Goal: Information Seeking & Learning: Learn about a topic

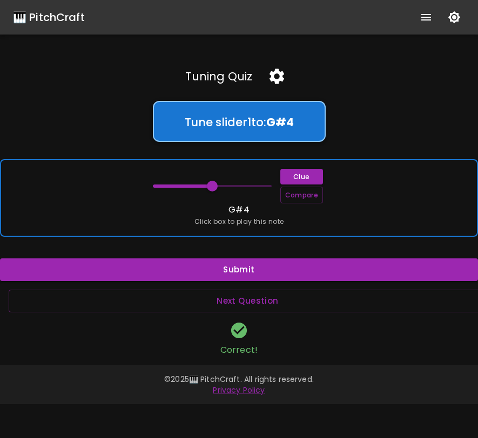
scroll to position [0, 9]
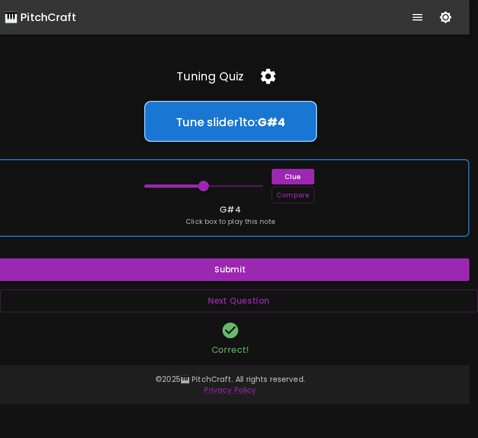
click at [312, 222] on div "Clue Compare G#4 Click box to play this note" at bounding box center [230, 198] width 478 height 78
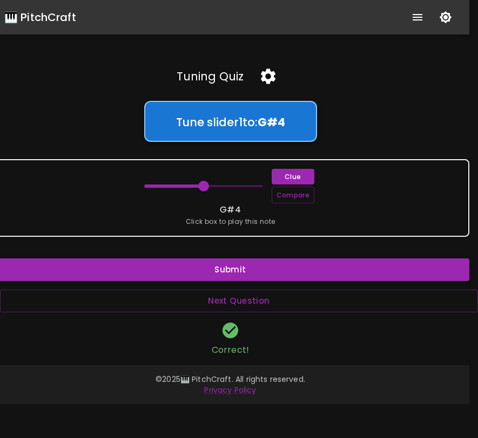
click at [250, 269] on button "Submit" at bounding box center [230, 269] width 478 height 23
click at [244, 302] on button "Next Question" at bounding box center [239, 301] width 478 height 23
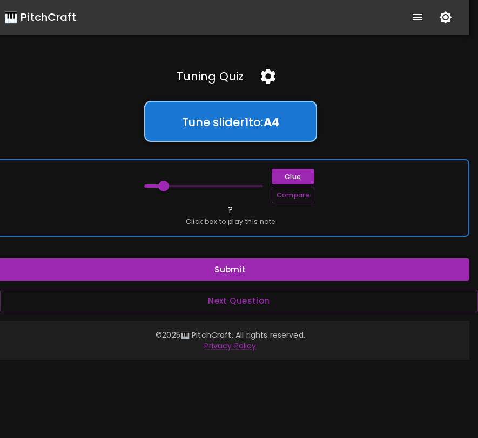
click at [255, 215] on div "Clue Compare ? Click box to play this note" at bounding box center [230, 198] width 478 height 78
drag, startPoint x: 164, startPoint y: 186, endPoint x: 192, endPoint y: 186, distance: 28.1
click at [192, 186] on span at bounding box center [193, 186] width 11 height 11
drag, startPoint x: 192, startPoint y: 186, endPoint x: 186, endPoint y: 187, distance: 6.0
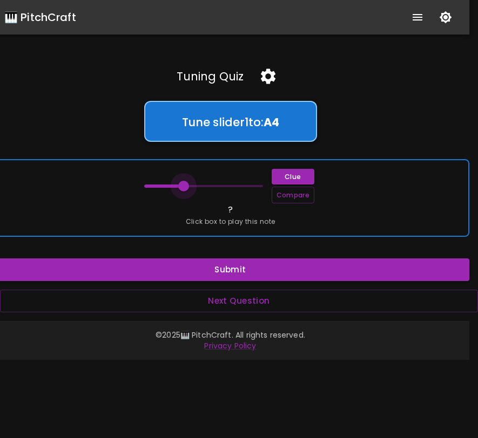
click at [186, 187] on span at bounding box center [183, 186] width 11 height 11
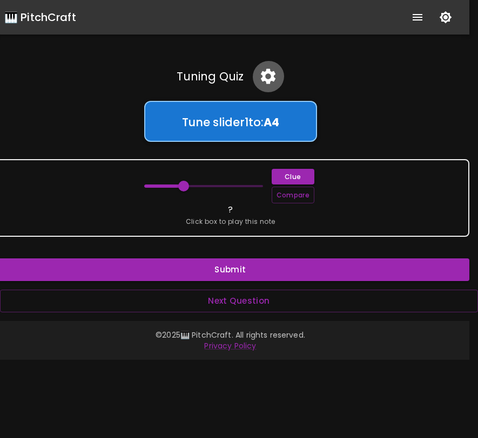
click at [264, 76] on icon "button" at bounding box center [267, 76] width 19 height 19
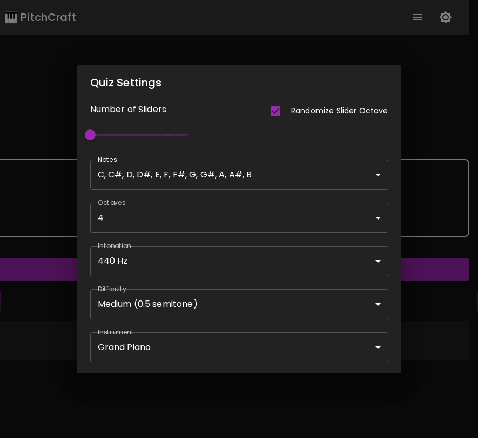
type input "67"
type input "2"
click at [105, 135] on span "1" at bounding box center [138, 135] width 97 height 16
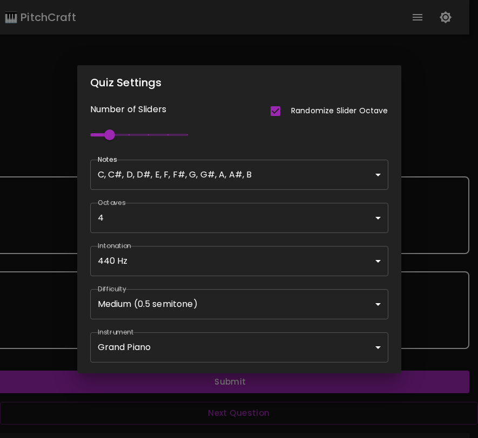
click at [454, 255] on div "Quiz Settings Number of Sliders Randomize Slider Octave 2 Notes C, C#, D, D#, E…" at bounding box center [239, 219] width 478 height 438
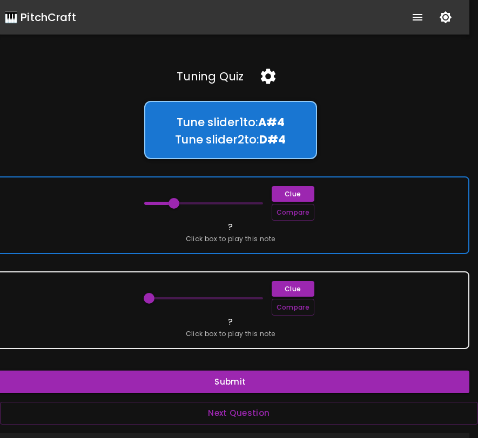
click at [350, 235] on div "Clue Compare ? Click box to play this note" at bounding box center [230, 215] width 478 height 78
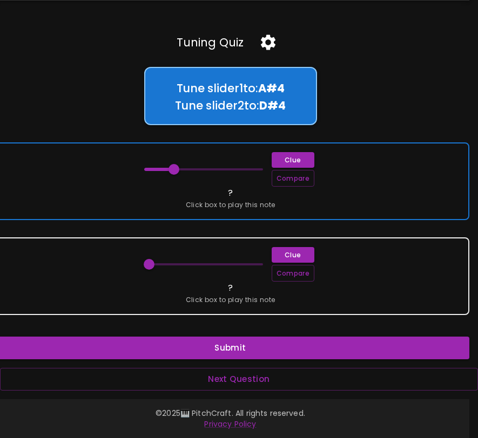
click at [364, 206] on div "Clue Compare ? Click box to play this note" at bounding box center [230, 181] width 478 height 78
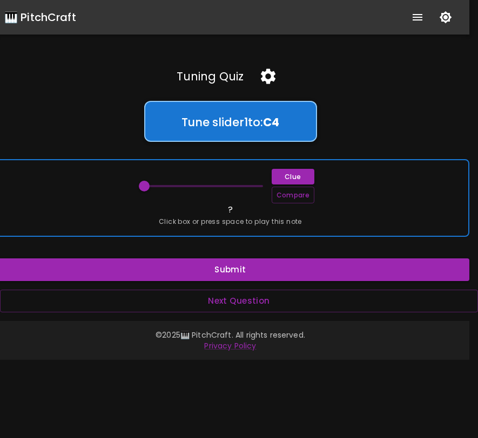
scroll to position [0, 0]
click at [424, 220] on div "Clue Compare ? Click box or press space to play this note" at bounding box center [230, 198] width 478 height 78
drag, startPoint x: 140, startPoint y: 187, endPoint x: 182, endPoint y: 187, distance: 41.6
click at [181, 187] on span at bounding box center [176, 186] width 11 height 11
type input "65"
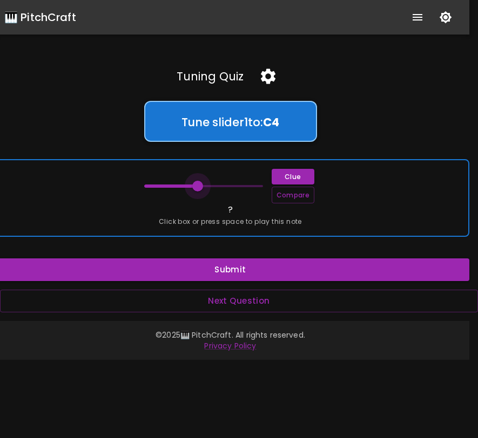
drag, startPoint x: 186, startPoint y: 187, endPoint x: 194, endPoint y: 186, distance: 8.7
click at [196, 186] on span at bounding box center [197, 186] width 11 height 11
